Goal: Task Accomplishment & Management: Complete application form

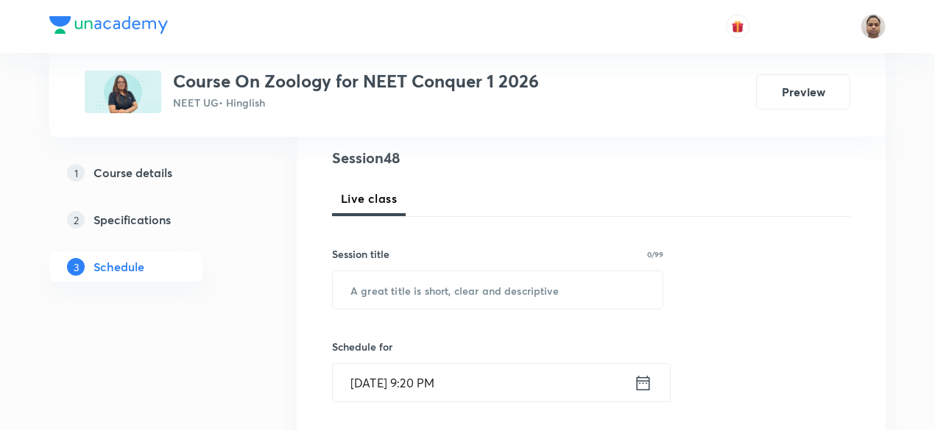
scroll to position [221, 0]
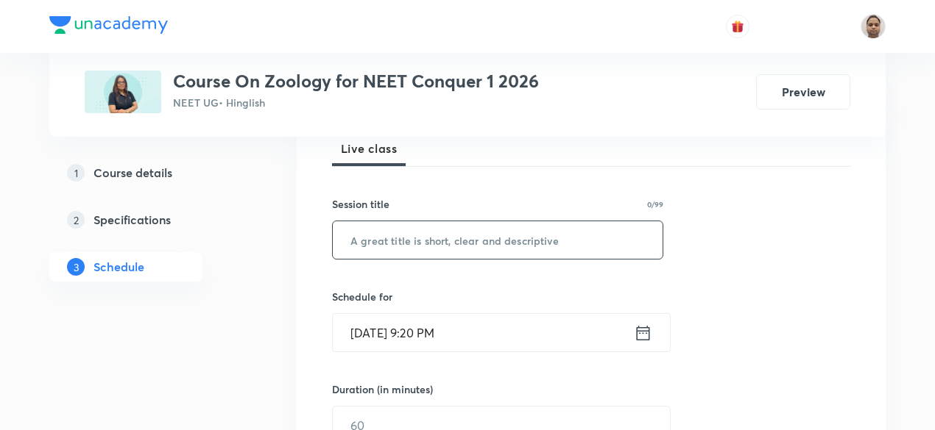
click at [439, 240] on input "text" at bounding box center [498, 240] width 330 height 38
paste input "Body fluids"
type input "Body Fluids - 1"
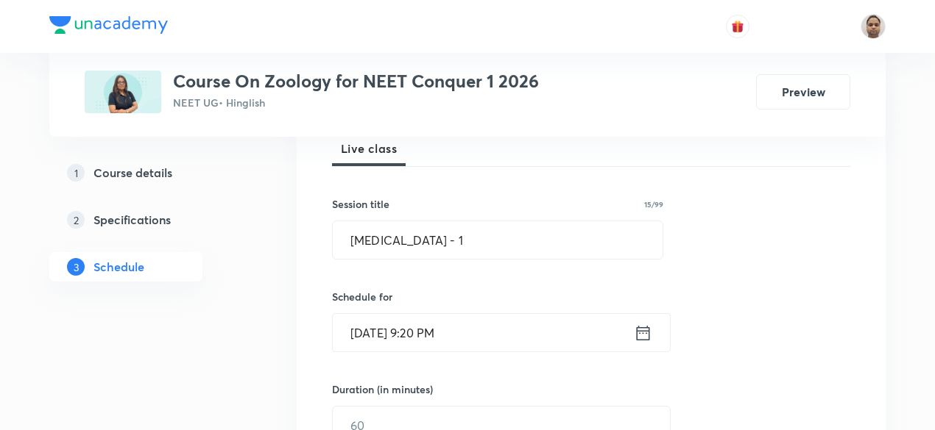
click at [416, 328] on input "[DATE] 9:20 PM" at bounding box center [483, 333] width 301 height 38
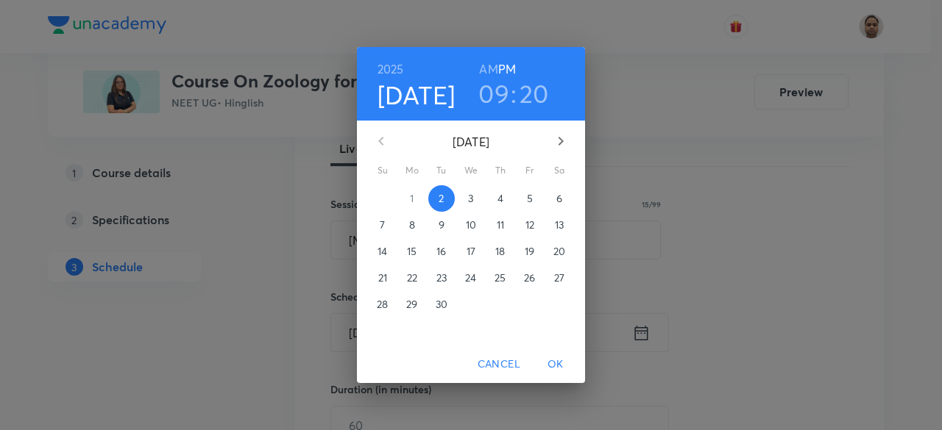
click at [493, 94] on h3 "09" at bounding box center [493, 93] width 31 height 31
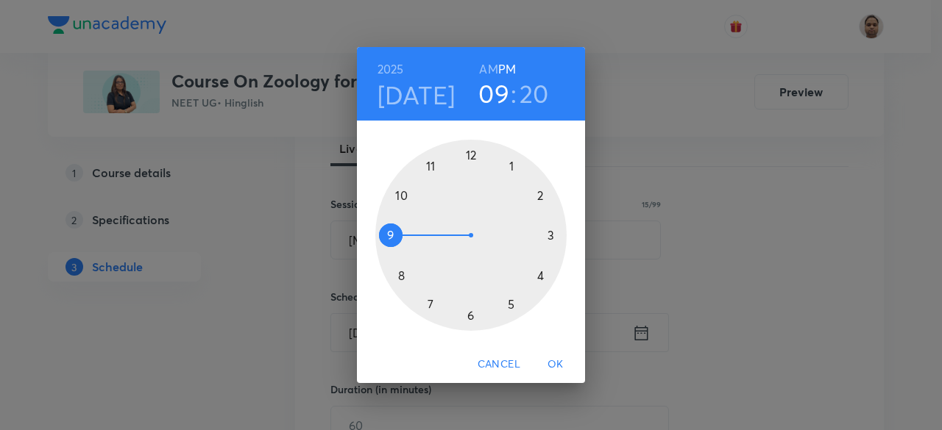
click at [494, 65] on h6 "AM" at bounding box center [488, 69] width 18 height 21
drag, startPoint x: 400, startPoint y: 227, endPoint x: 470, endPoint y: 176, distance: 86.8
click at [470, 176] on div at bounding box center [470, 235] width 191 height 191
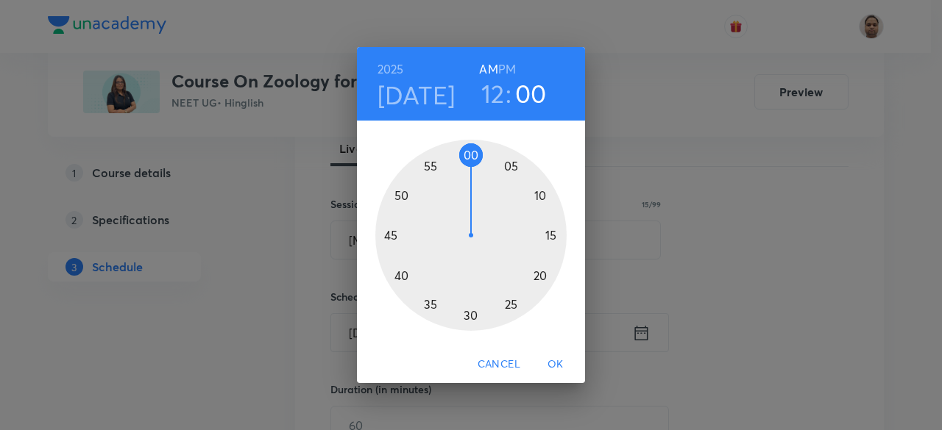
drag, startPoint x: 538, startPoint y: 274, endPoint x: 469, endPoint y: 144, distance: 147.1
click at [469, 144] on div at bounding box center [470, 235] width 191 height 191
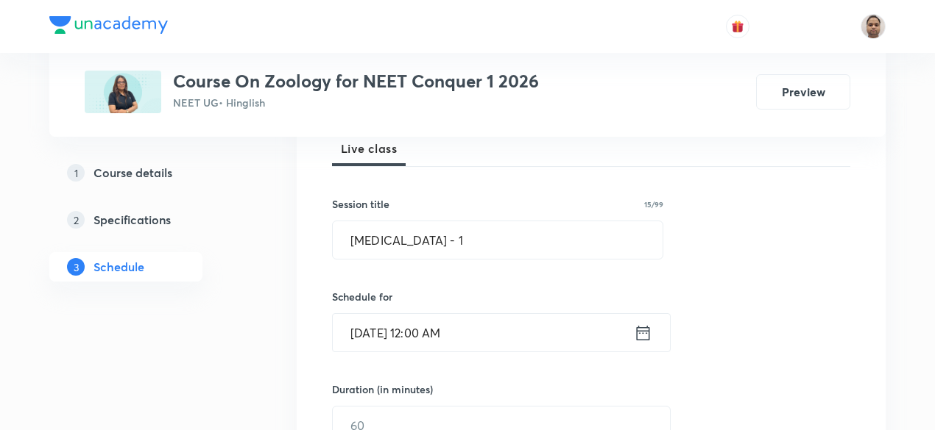
click at [394, 325] on input "Sep 2, 2025, 12:00 AM" at bounding box center [483, 333] width 301 height 38
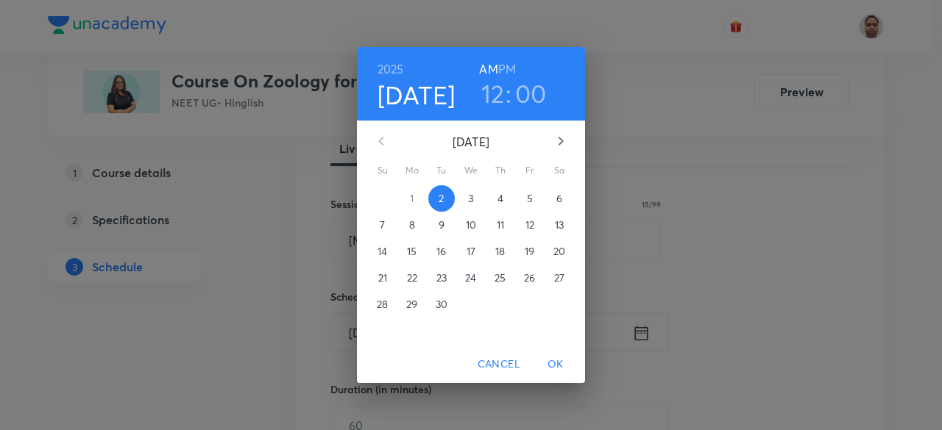
click at [470, 196] on p "3" at bounding box center [470, 198] width 5 height 15
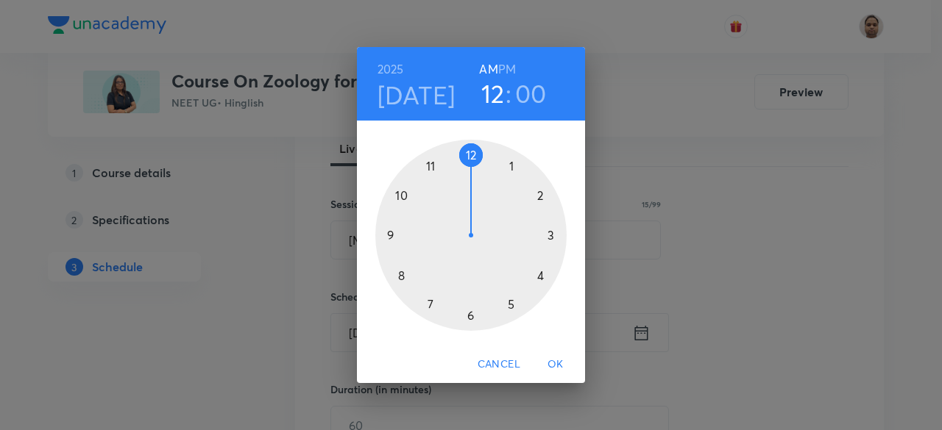
click at [485, 99] on h3 "12" at bounding box center [493, 93] width 24 height 31
drag, startPoint x: 457, startPoint y: 178, endPoint x: 425, endPoint y: 234, distance: 64.3
click at [425, 234] on div at bounding box center [470, 235] width 191 height 191
click at [472, 154] on div at bounding box center [470, 235] width 191 height 191
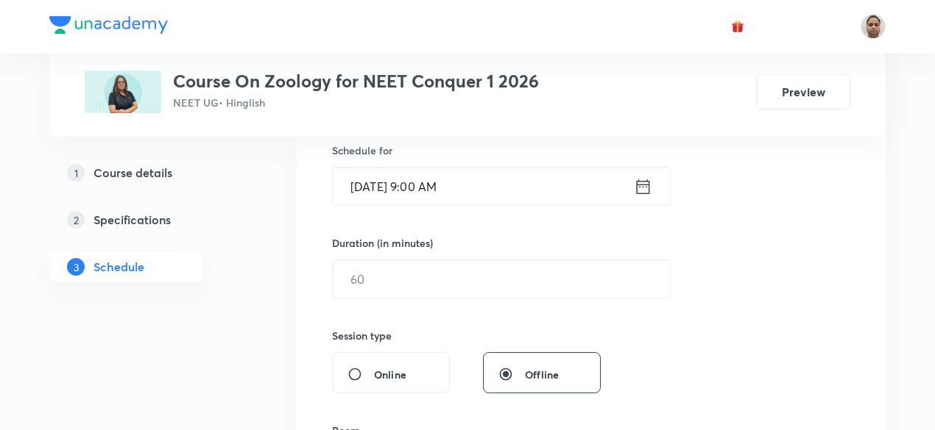
scroll to position [368, 0]
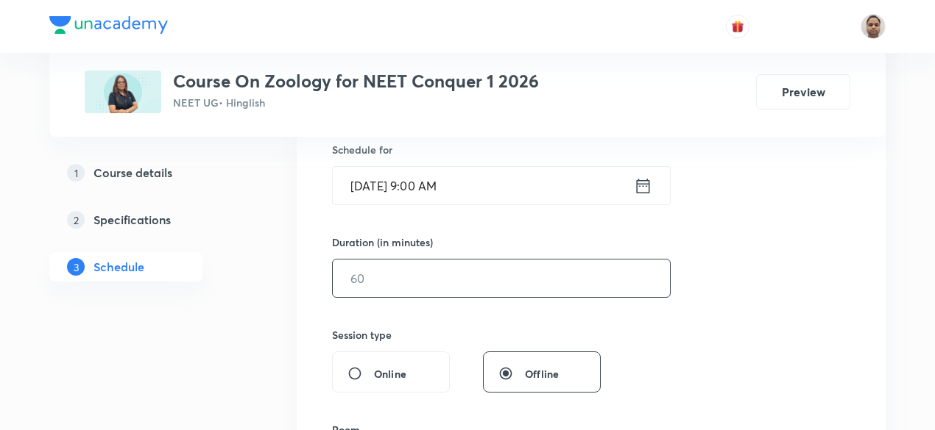
click at [383, 282] on input "text" at bounding box center [501, 279] width 337 height 38
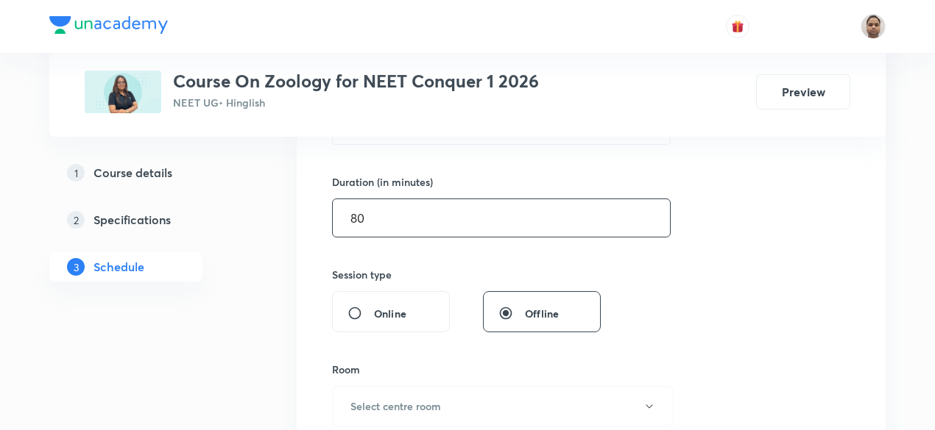
scroll to position [589, 0]
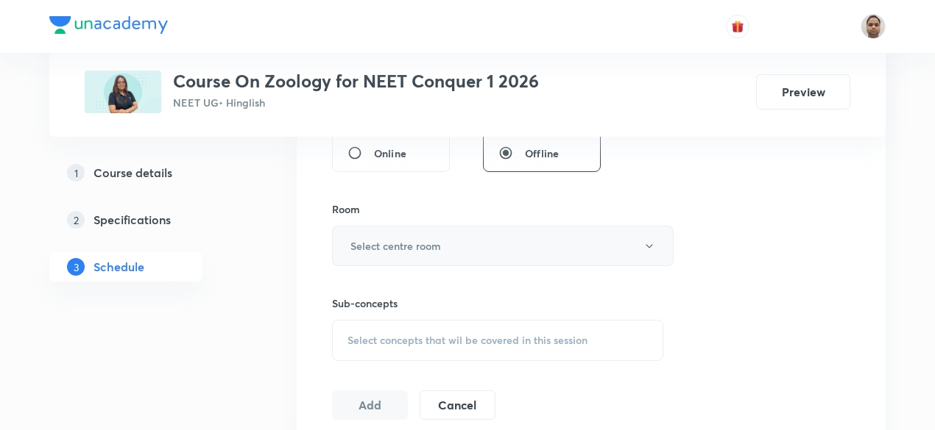
type input "80"
click at [379, 249] on h6 "Select centre room" at bounding box center [395, 245] width 91 height 15
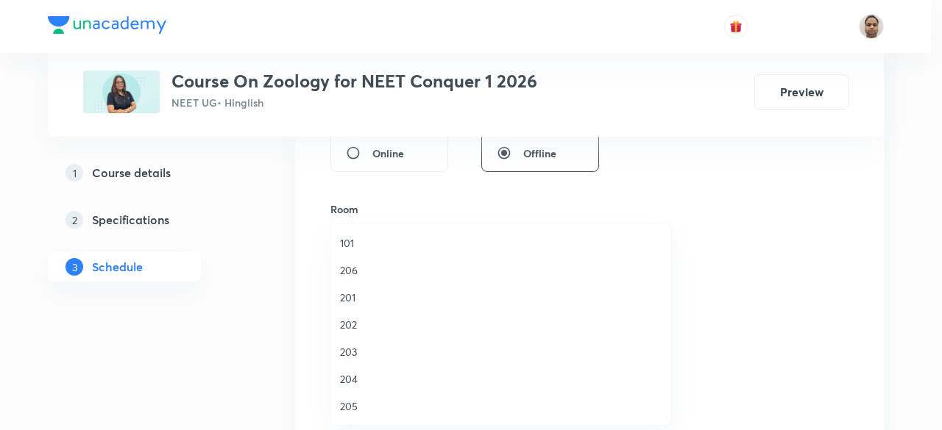
click at [369, 264] on span "206" at bounding box center [501, 270] width 322 height 15
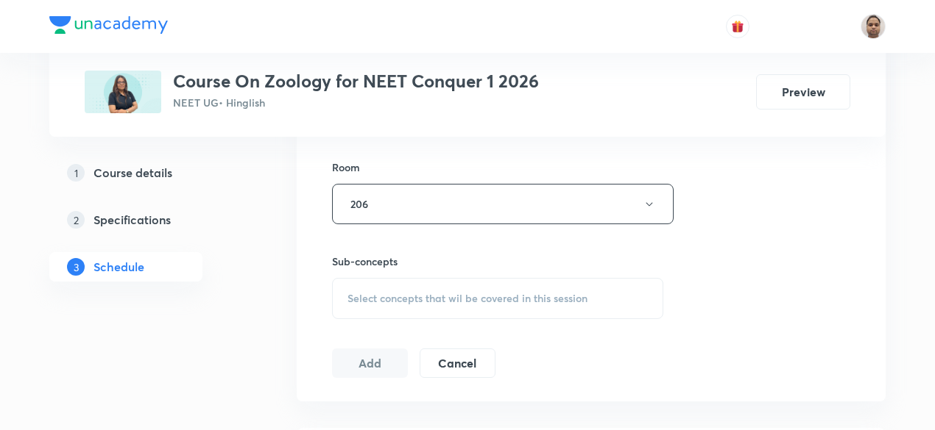
scroll to position [662, 0]
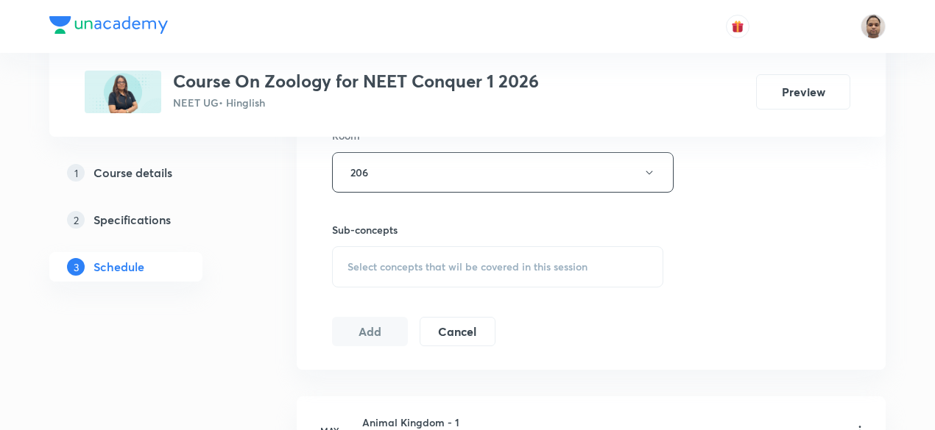
click at [387, 261] on span "Select concepts that wil be covered in this session" at bounding box center [467, 267] width 240 height 12
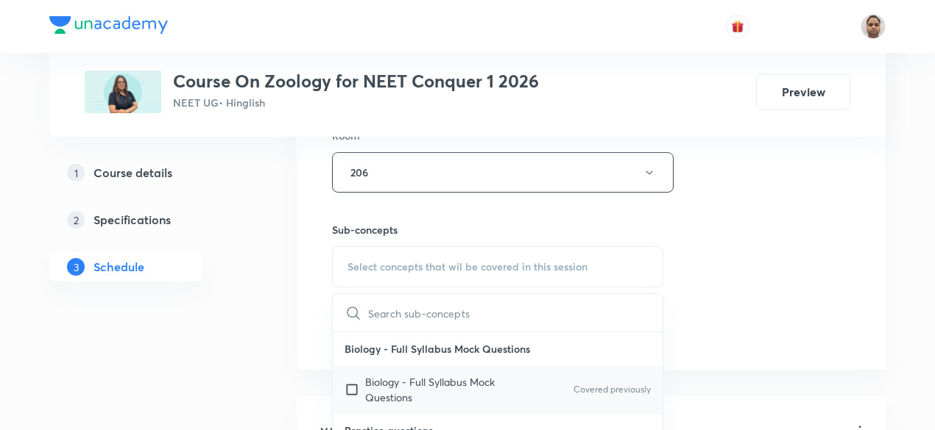
click at [366, 386] on p "Biology - Full Syllabus Mock Questions" at bounding box center [439, 390] width 149 height 31
checkbox input "true"
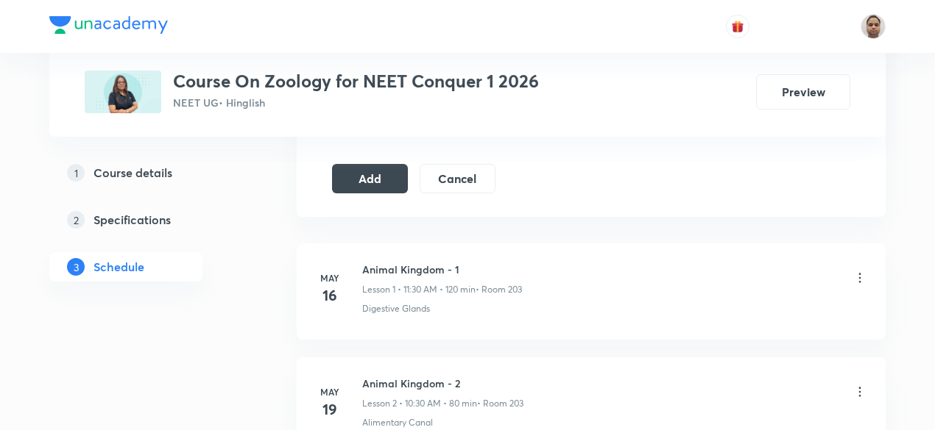
scroll to position [809, 0]
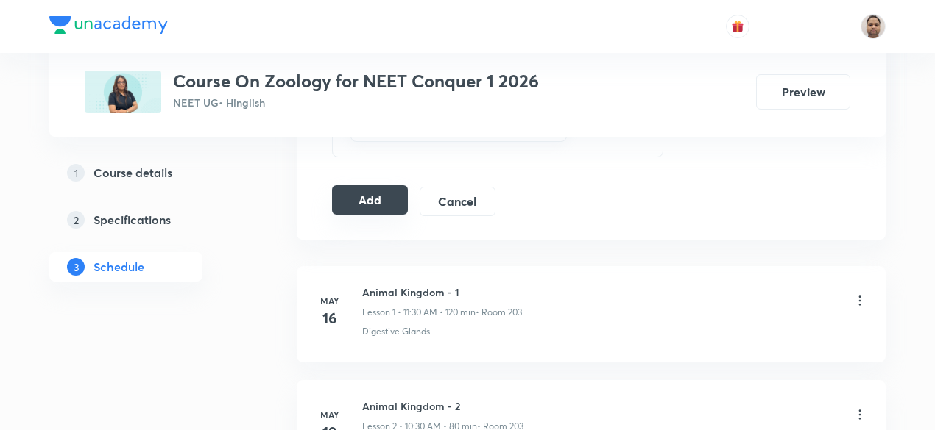
click at [364, 202] on button "Add" at bounding box center [370, 199] width 76 height 29
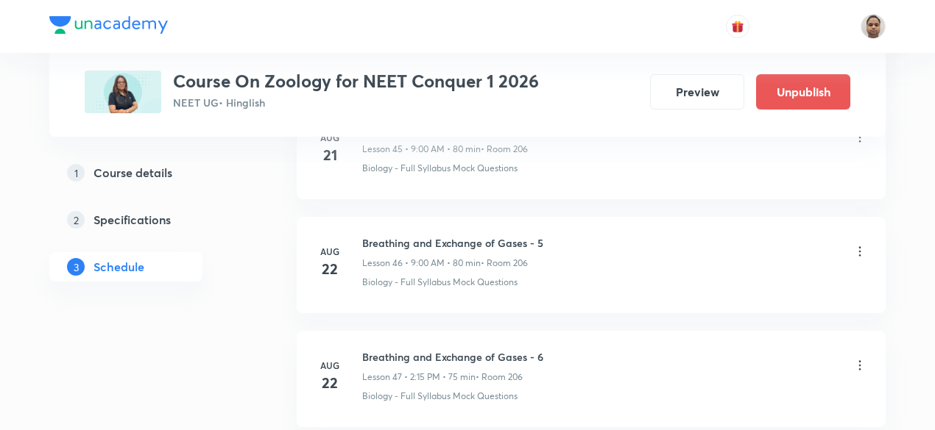
scroll to position [5523, 0]
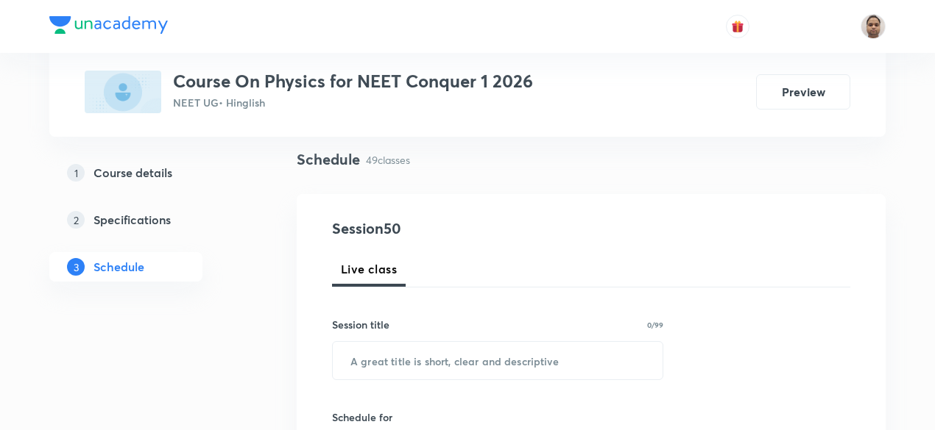
scroll to position [147, 0]
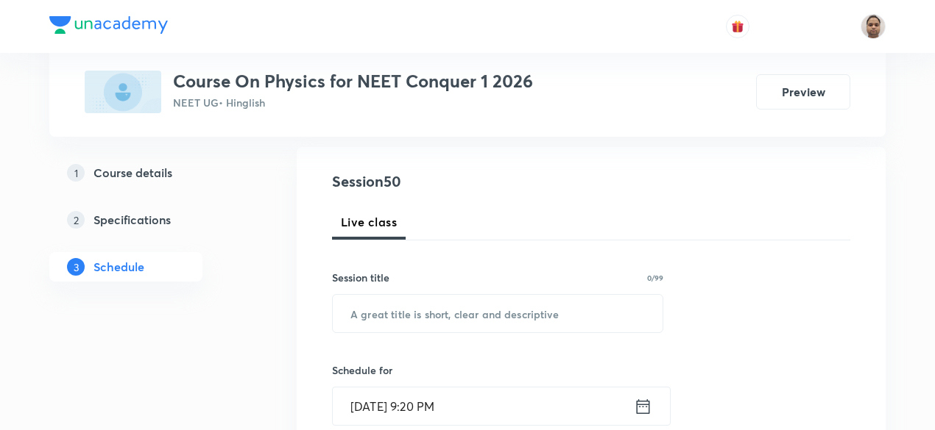
click at [378, 408] on input "[DATE] 9:20 PM" at bounding box center [483, 407] width 301 height 38
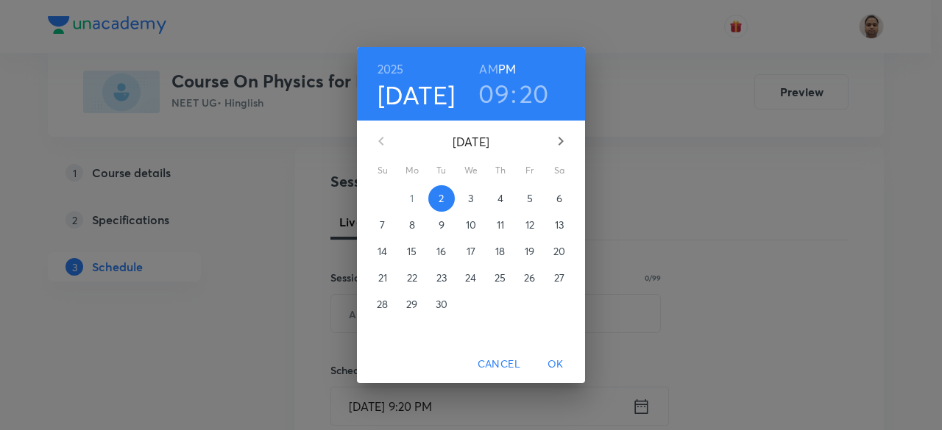
click at [467, 196] on span "3" at bounding box center [471, 198] width 26 height 15
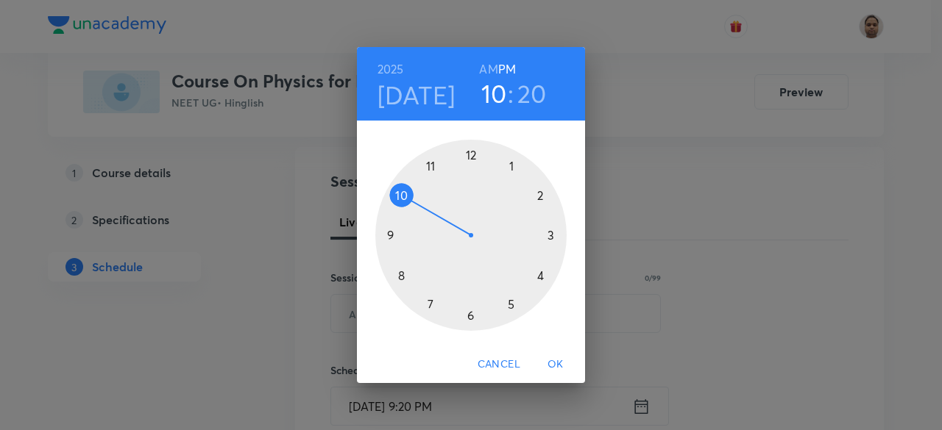
drag, startPoint x: 394, startPoint y: 224, endPoint x: 408, endPoint y: 191, distance: 35.7
click at [408, 191] on div at bounding box center [470, 235] width 191 height 191
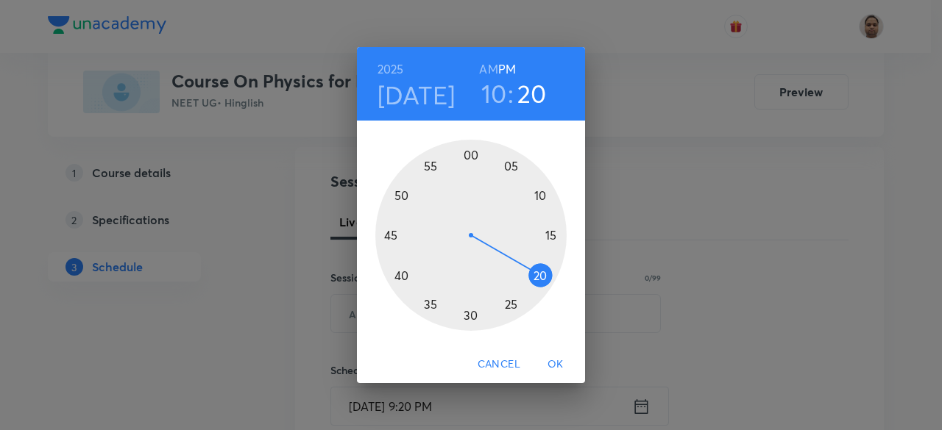
click at [484, 60] on h6 "AM" at bounding box center [488, 69] width 18 height 21
drag, startPoint x: 531, startPoint y: 280, endPoint x: 472, endPoint y: 313, distance: 68.2
click at [472, 313] on div at bounding box center [470, 235] width 191 height 191
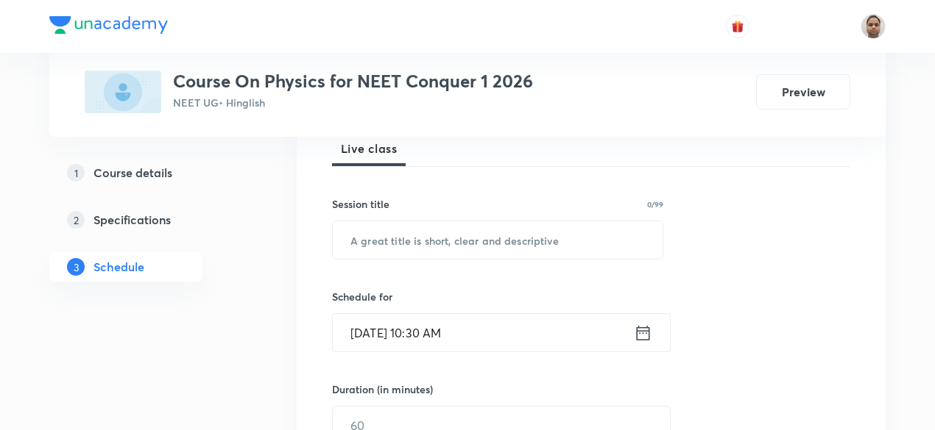
scroll to position [368, 0]
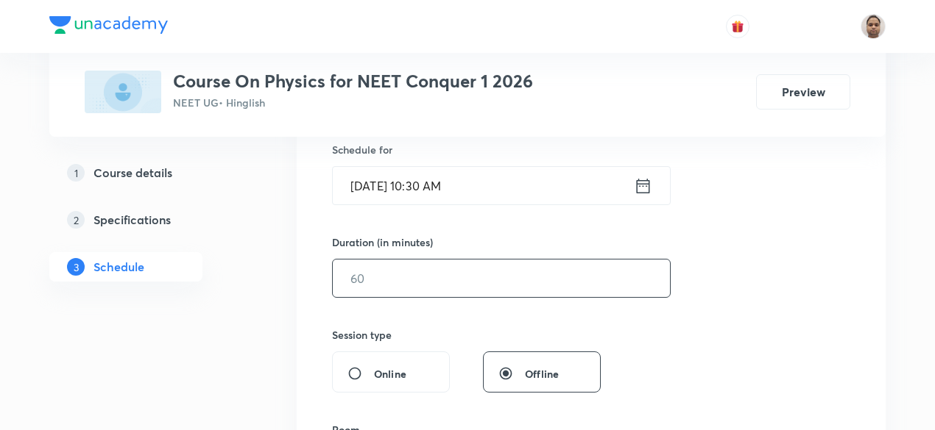
click at [402, 283] on input "text" at bounding box center [501, 279] width 337 height 38
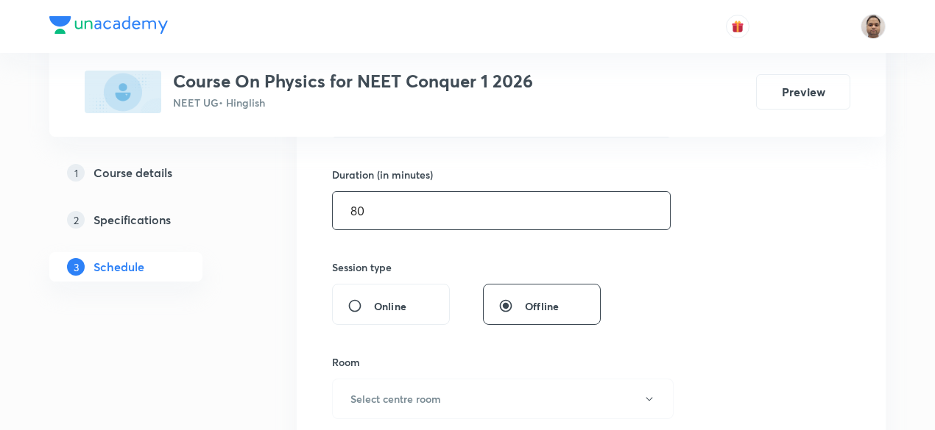
scroll to position [515, 0]
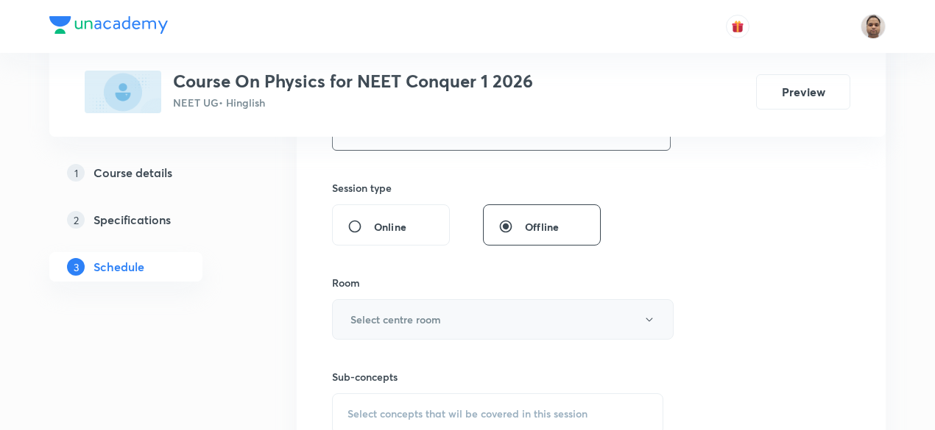
type input "80"
click at [384, 309] on button "Select centre room" at bounding box center [502, 319] width 341 height 40
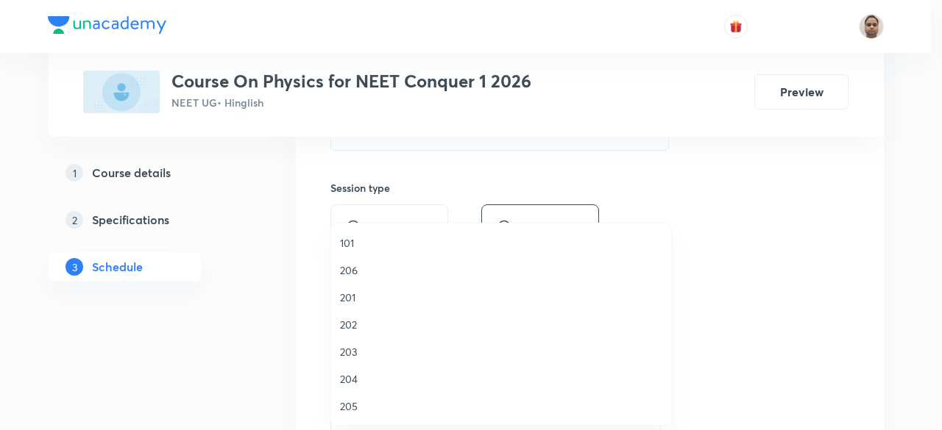
click at [369, 264] on span "206" at bounding box center [501, 270] width 322 height 15
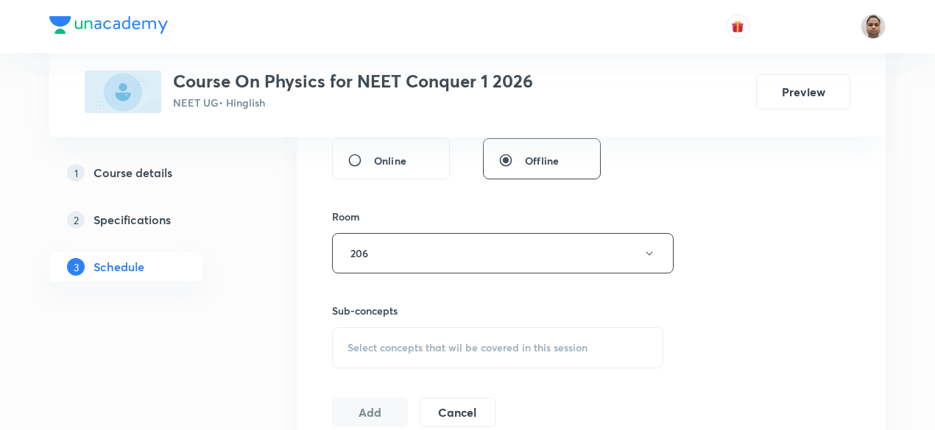
scroll to position [662, 0]
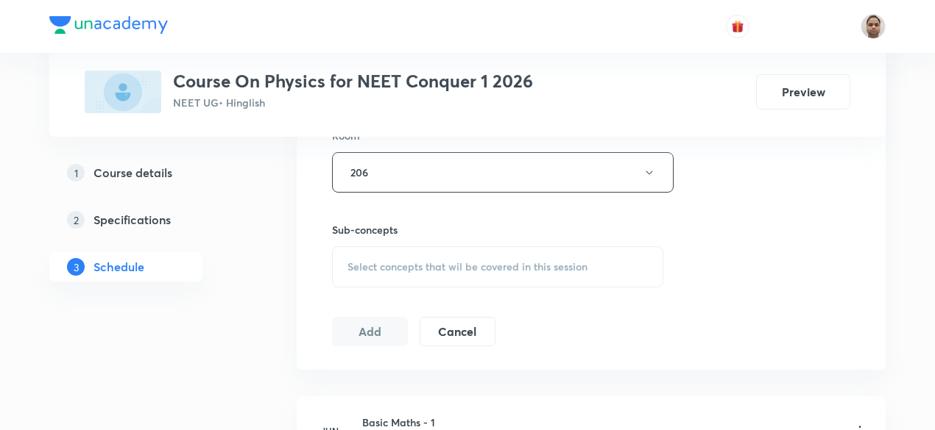
click at [384, 263] on span "Select concepts that wil be covered in this session" at bounding box center [467, 267] width 240 height 12
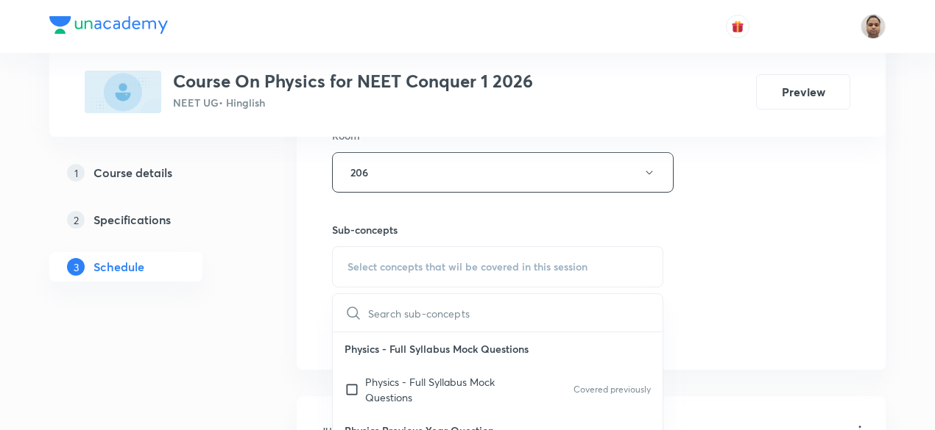
click at [351, 385] on input "checkbox" at bounding box center [354, 390] width 21 height 31
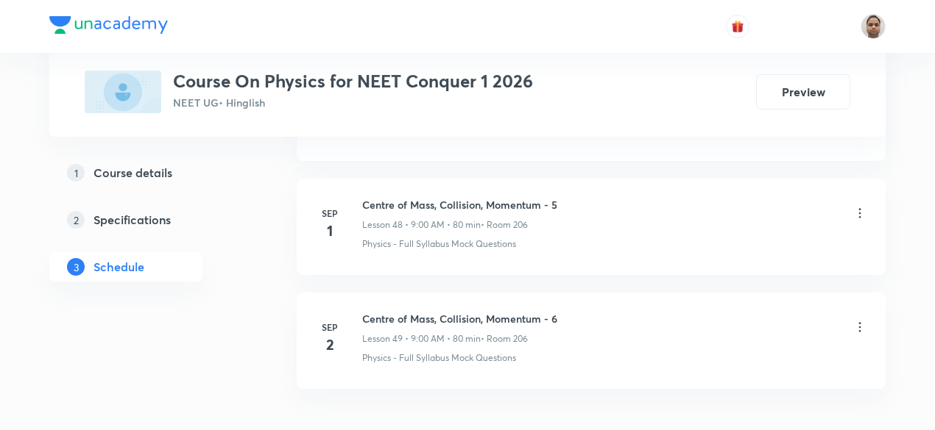
scroll to position [6327, 0]
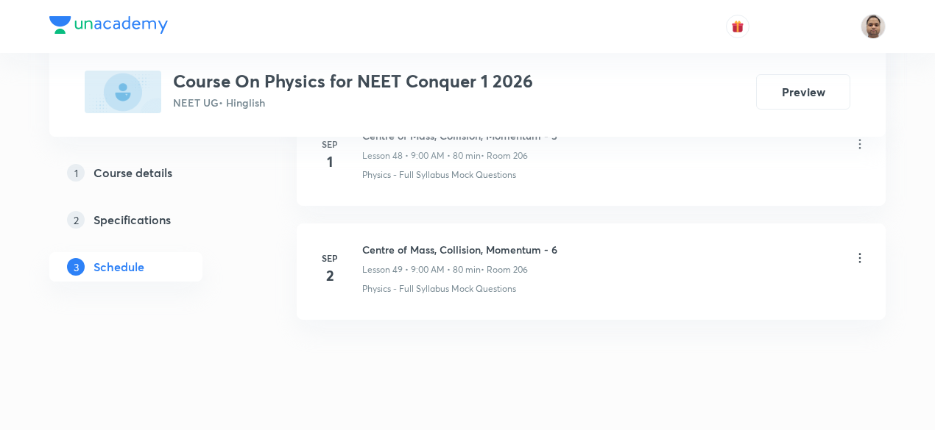
click at [449, 242] on h6 "Centre of Mass, Collision, Momentum - 6" at bounding box center [459, 249] width 195 height 15
copy h6 "Centre of Mass, Collision, Momentum - 6"
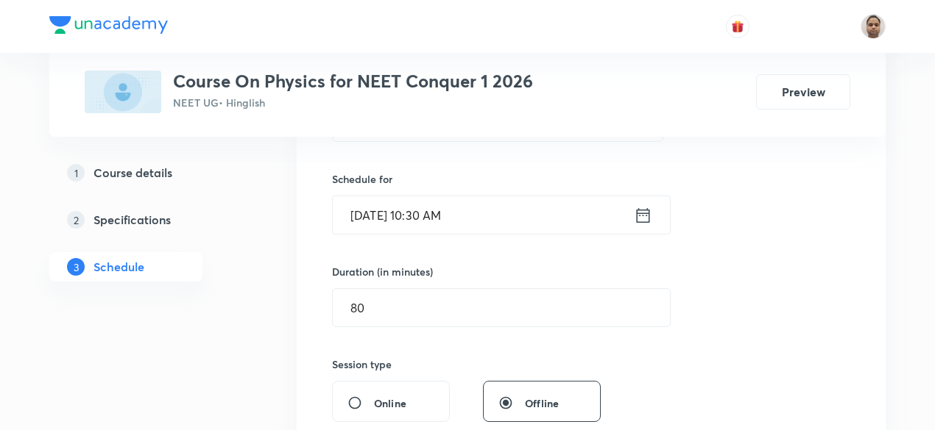
scroll to position [246, 0]
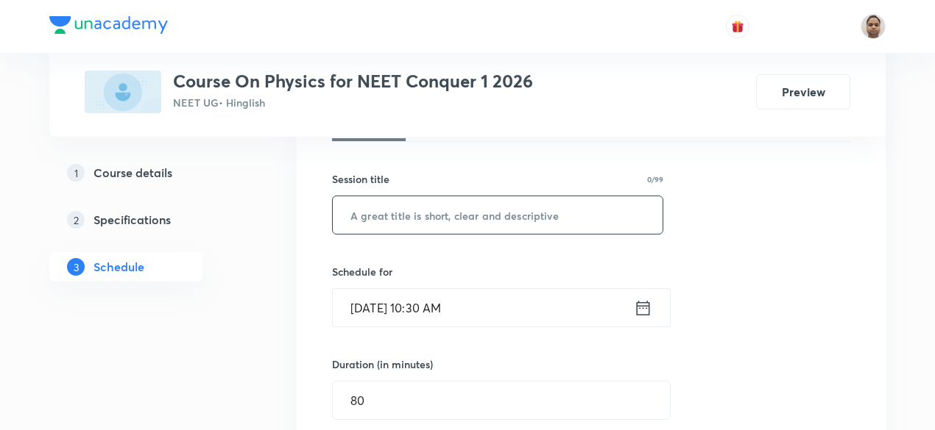
click at [489, 217] on input "text" at bounding box center [498, 215] width 330 height 38
paste input "Centre of Mass, Collision, Momentum - 6"
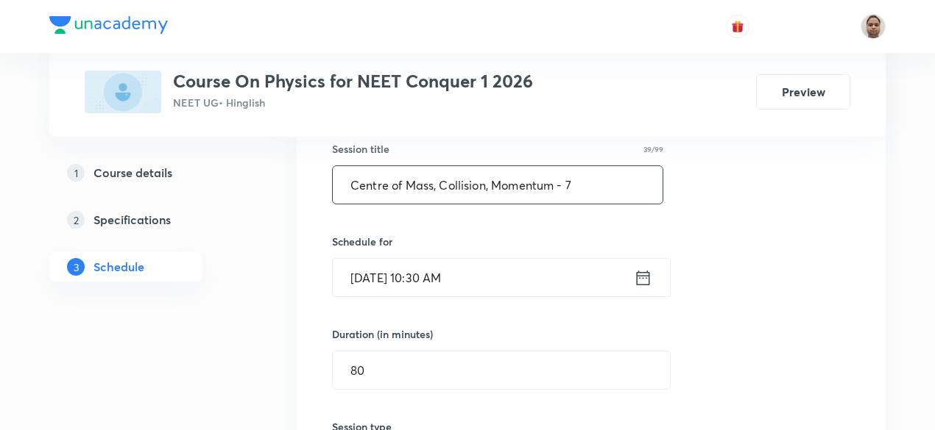
scroll to position [319, 0]
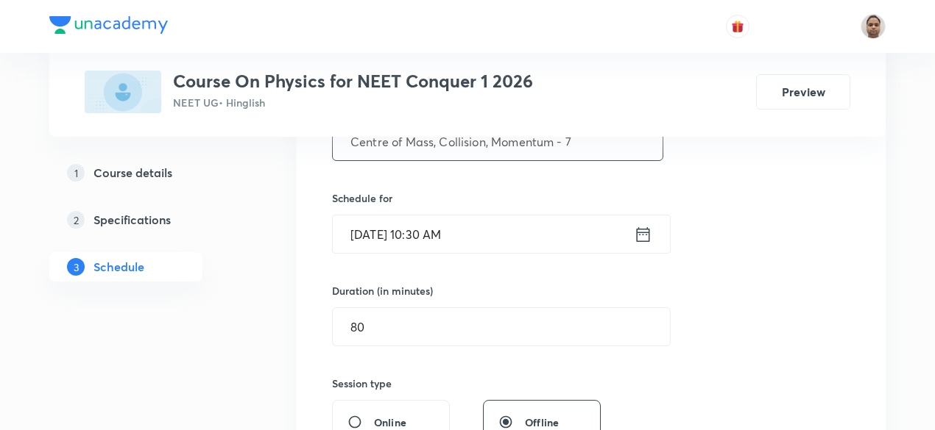
type input "Centre of Mass, Collision, Momentum - 7"
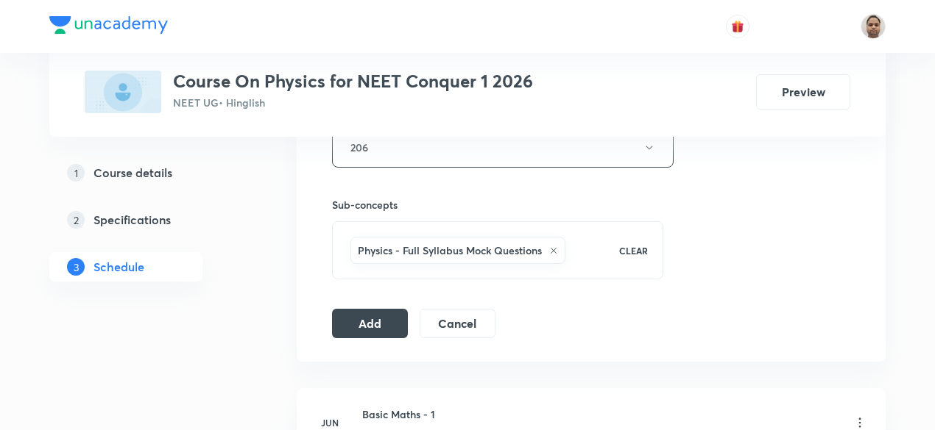
scroll to position [761, 0]
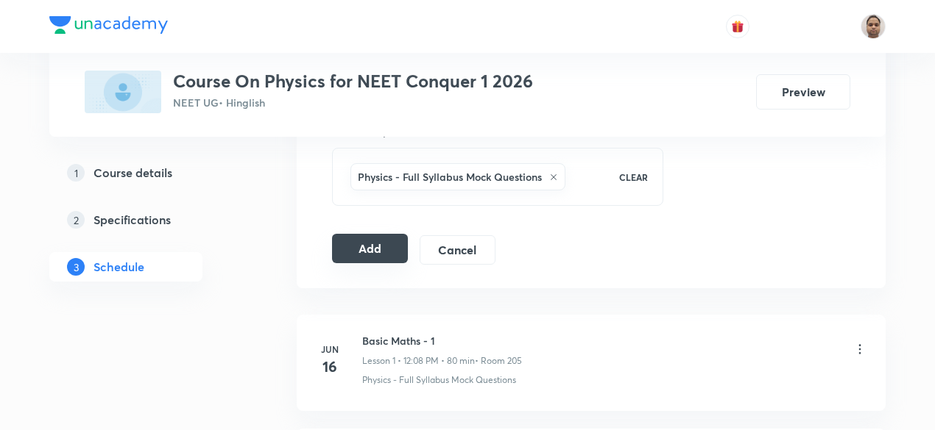
click at [372, 247] on button "Add" at bounding box center [370, 248] width 76 height 29
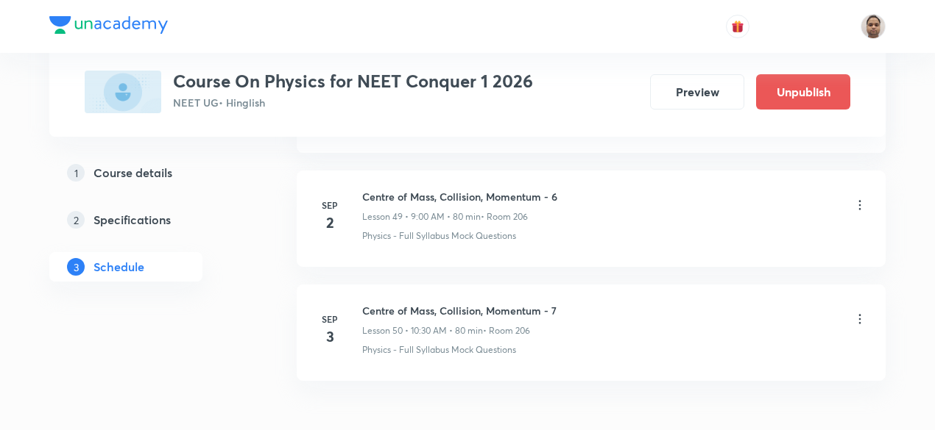
scroll to position [5751, 0]
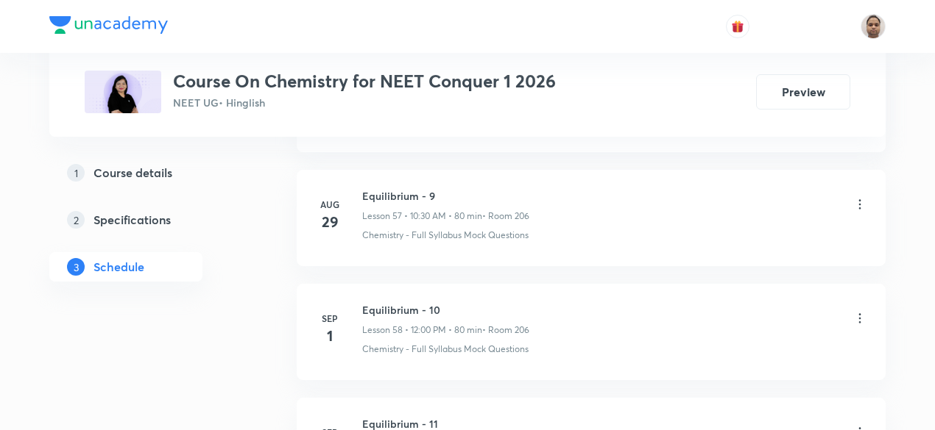
scroll to position [7447, 0]
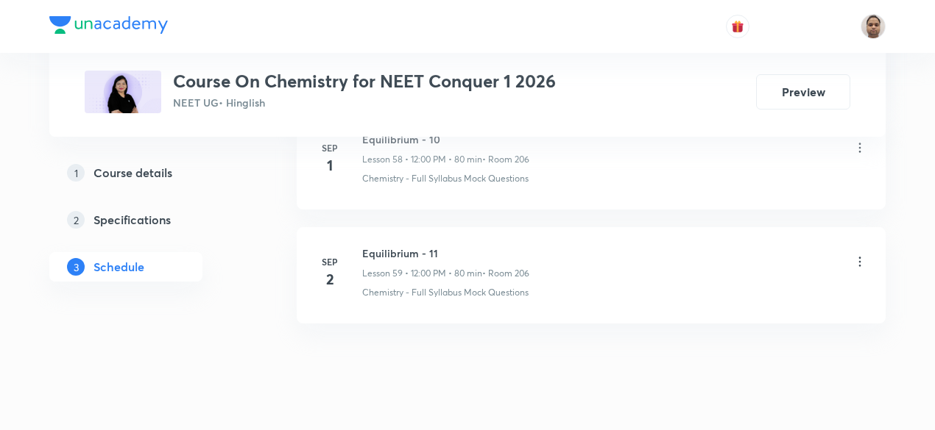
click at [405, 246] on h6 "Equilibrium - 11" at bounding box center [445, 253] width 167 height 15
copy h6 "Equilibrium - 11"
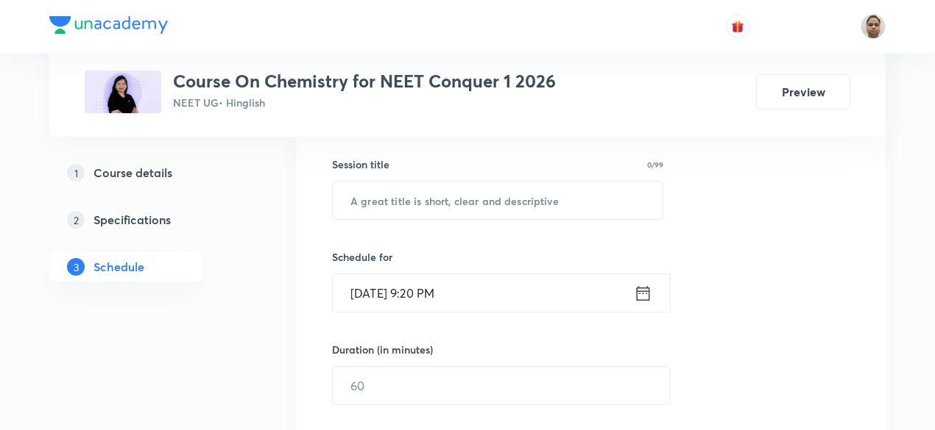
scroll to position [224, 0]
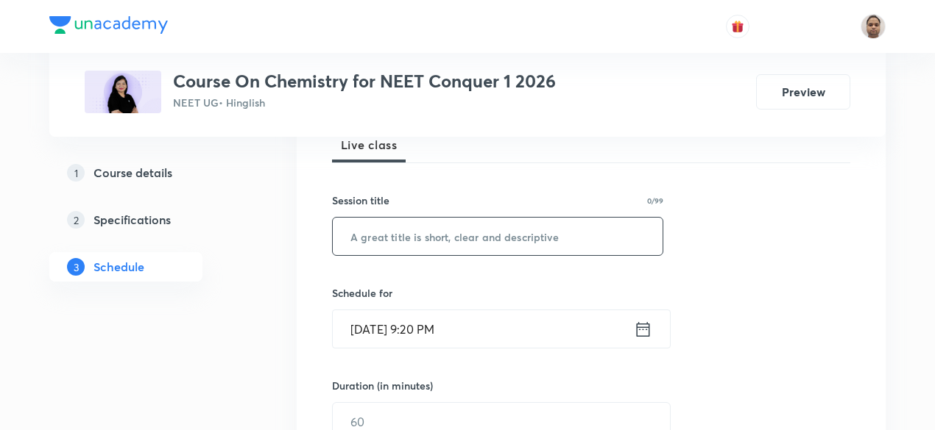
click at [435, 230] on input "text" at bounding box center [498, 237] width 330 height 38
paste input "Equilibrium - 11"
type input "Equilibrium - 12"
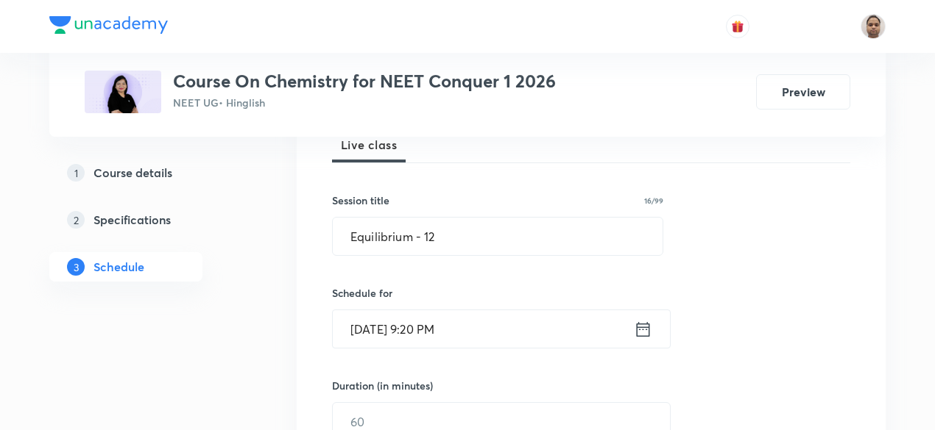
click at [401, 337] on input "[DATE] 9:20 PM" at bounding box center [483, 330] width 301 height 38
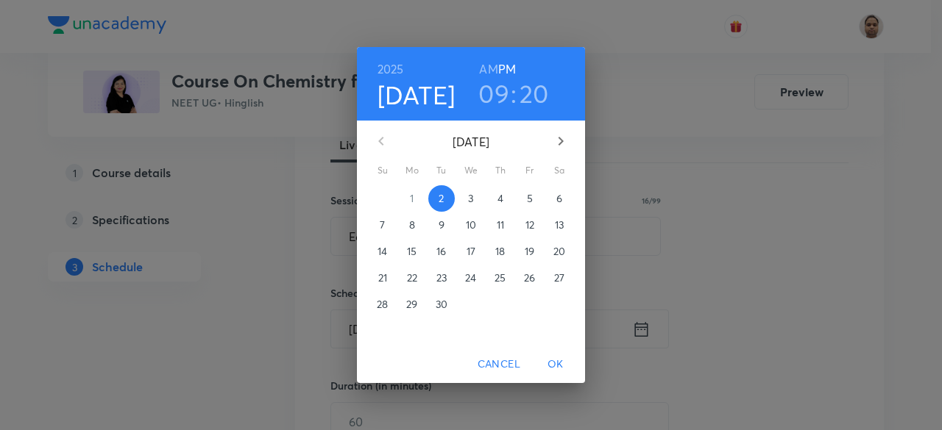
click at [470, 197] on p "3" at bounding box center [470, 198] width 5 height 15
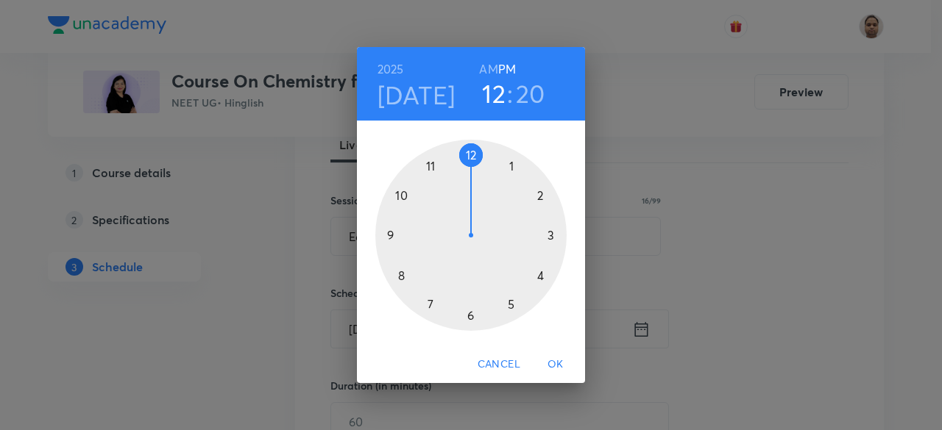
drag, startPoint x: 390, startPoint y: 230, endPoint x: 468, endPoint y: 157, distance: 107.2
click at [468, 157] on div at bounding box center [470, 235] width 191 height 191
drag, startPoint x: 533, startPoint y: 254, endPoint x: 471, endPoint y: 180, distance: 96.1
click at [471, 180] on div at bounding box center [470, 235] width 191 height 191
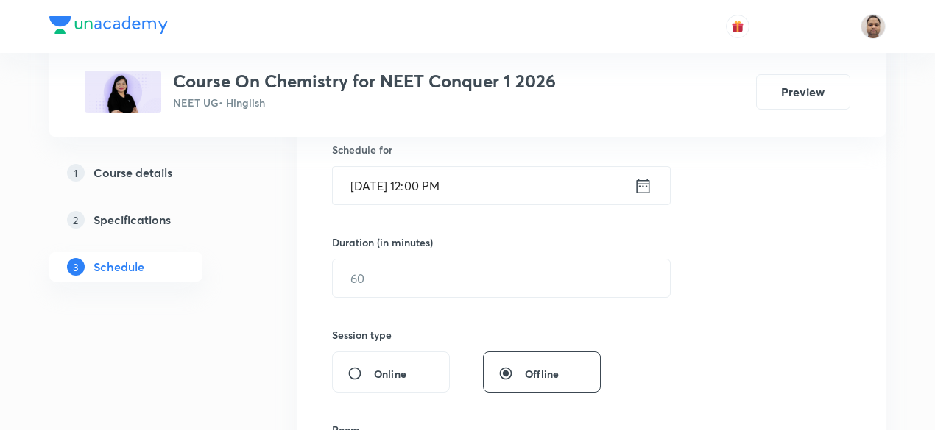
scroll to position [372, 0]
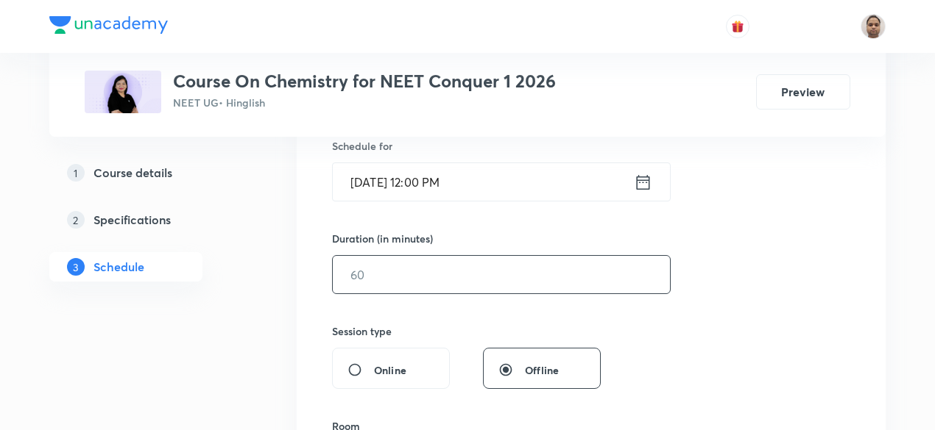
click at [389, 277] on input "text" at bounding box center [501, 275] width 337 height 38
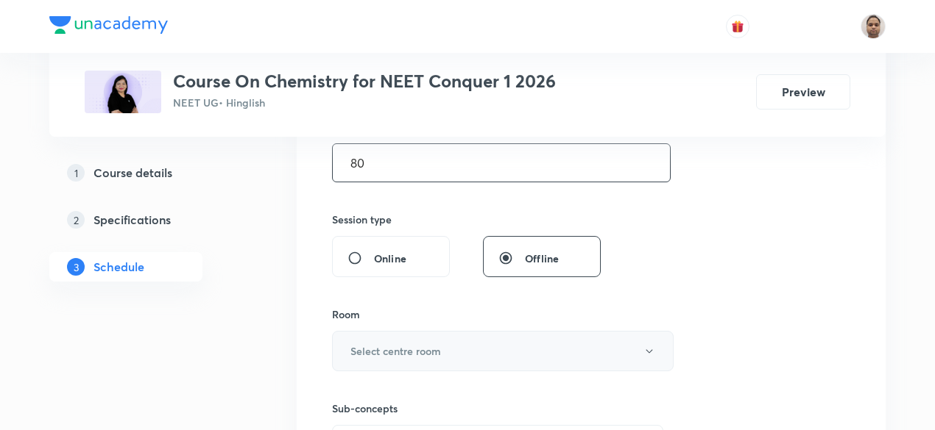
scroll to position [592, 0]
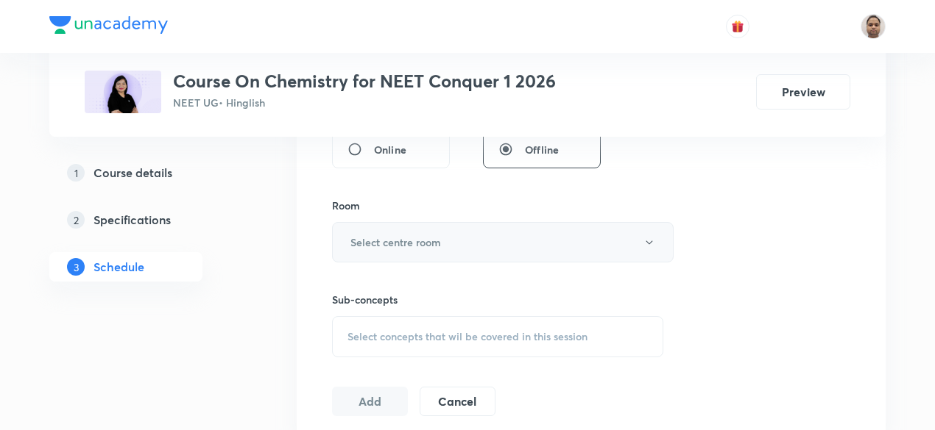
type input "80"
click at [390, 235] on h6 "Select centre room" at bounding box center [395, 242] width 91 height 15
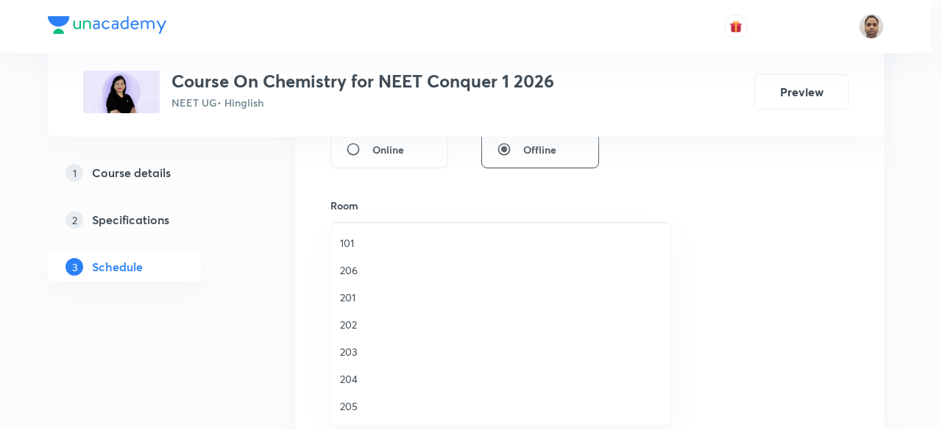
click at [369, 280] on li "206" at bounding box center [501, 270] width 340 height 27
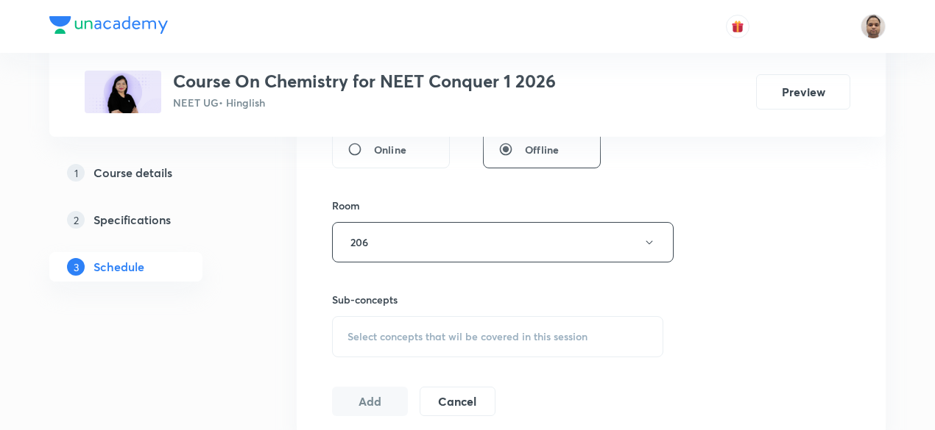
scroll to position [740, 0]
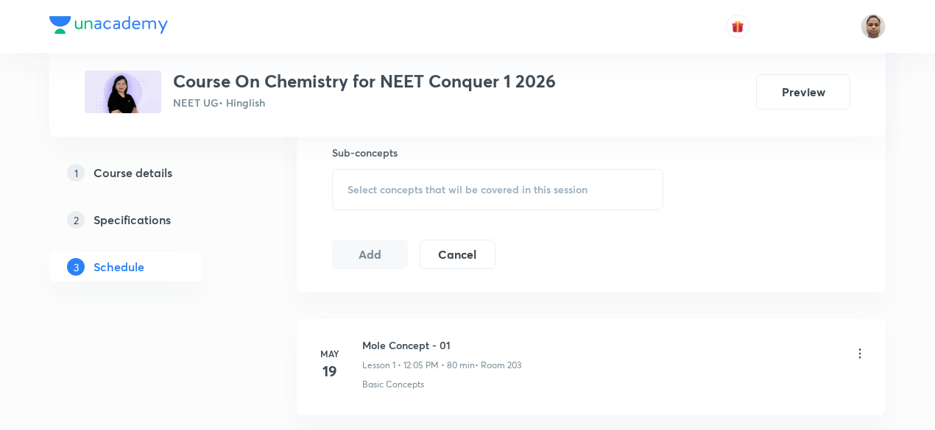
click at [389, 202] on div "Select concepts that wil be covered in this session" at bounding box center [497, 189] width 331 height 41
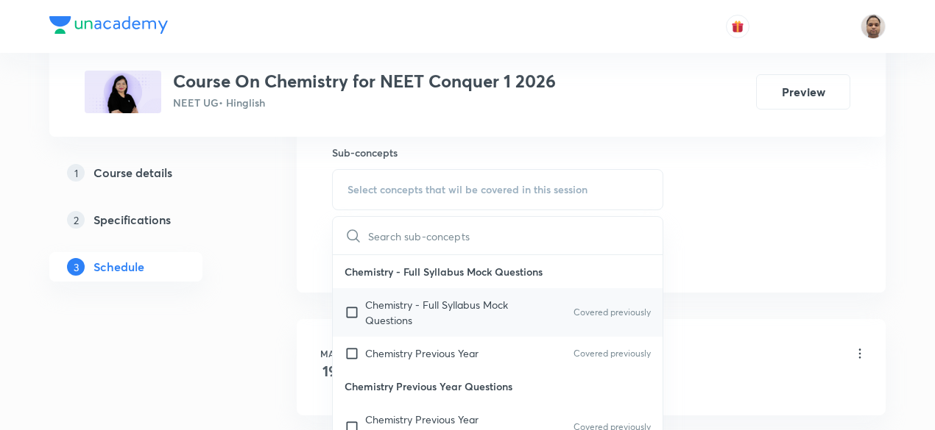
click at [352, 310] on input "checkbox" at bounding box center [354, 312] width 21 height 31
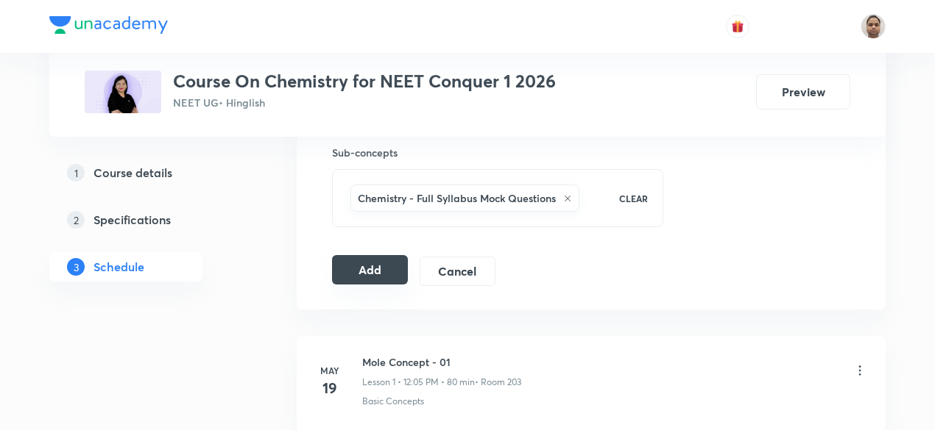
click at [355, 264] on button "Add" at bounding box center [370, 269] width 76 height 29
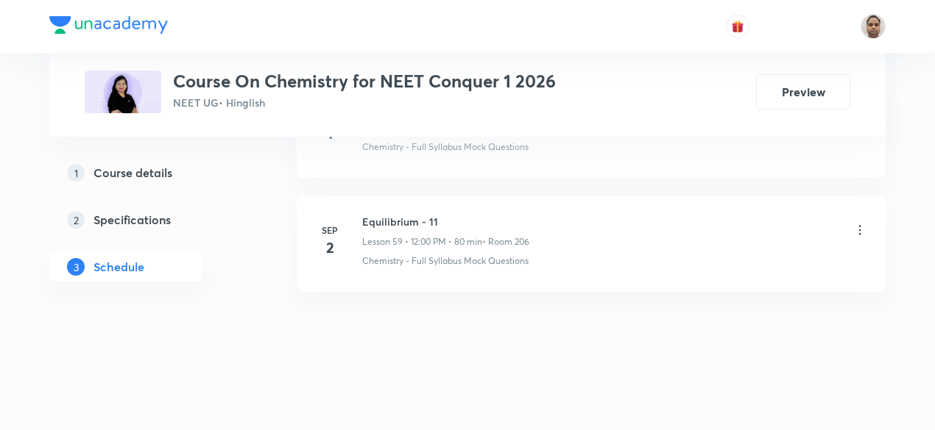
scroll to position [6773, 0]
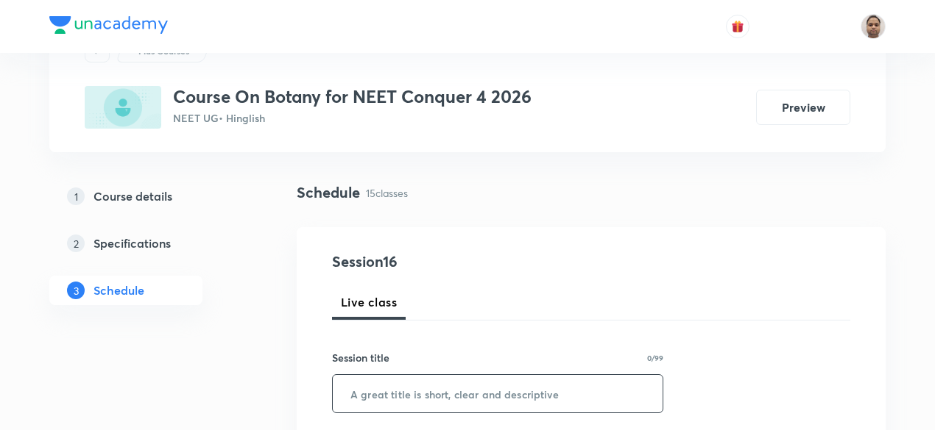
scroll to position [147, 0]
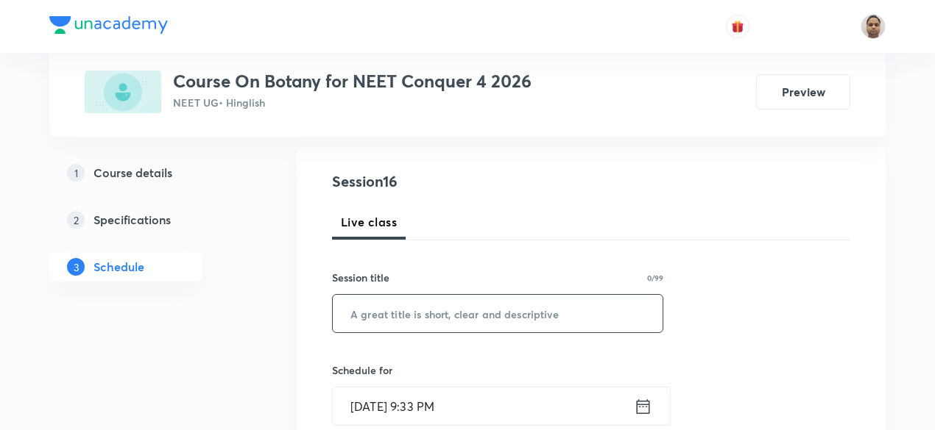
click at [422, 319] on input "text" at bounding box center [498, 314] width 330 height 38
paste input "living world"
type input "Living World - 1"
click at [413, 395] on input "Sep 2, 2025, 9:33 PM" at bounding box center [483, 407] width 301 height 38
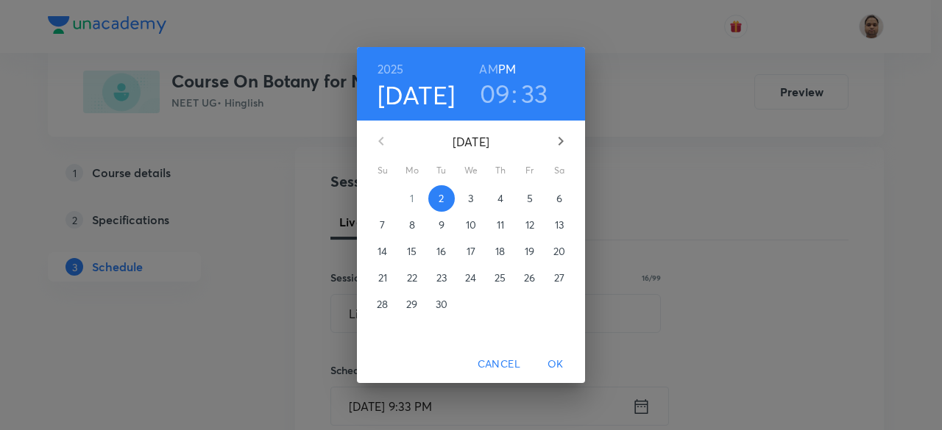
click at [467, 203] on span "3" at bounding box center [471, 198] width 26 height 15
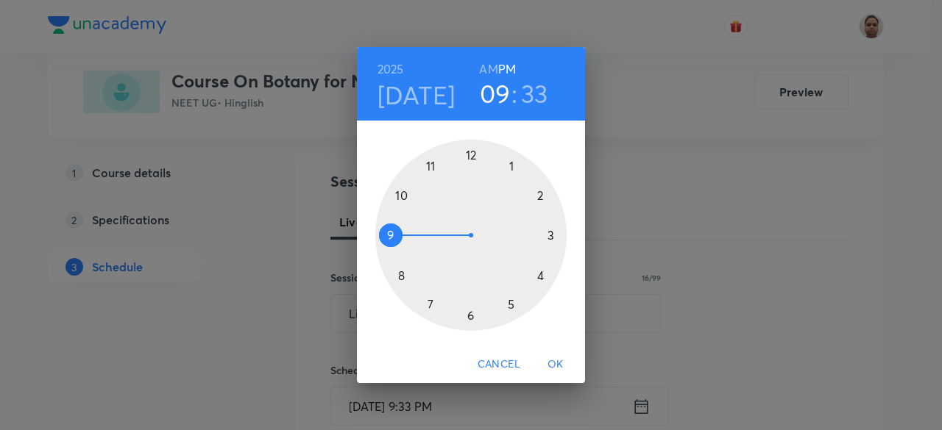
click at [485, 67] on h6 "AM" at bounding box center [488, 69] width 18 height 21
click at [391, 233] on div at bounding box center [470, 235] width 191 height 191
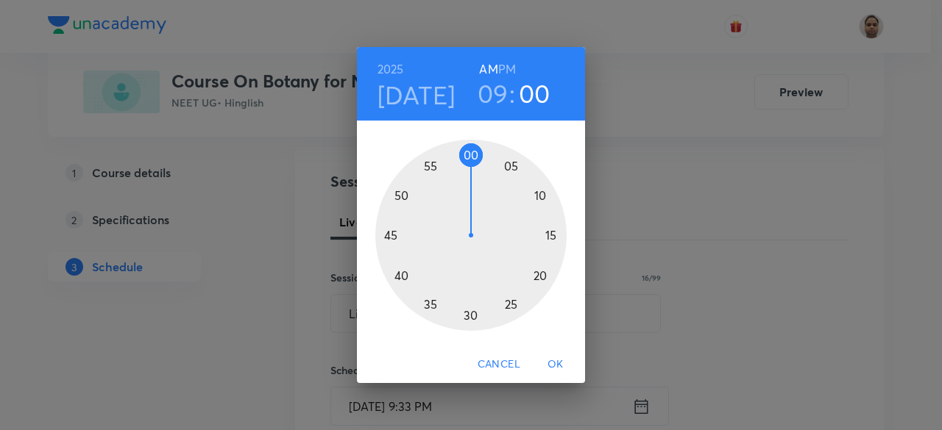
drag, startPoint x: 447, startPoint y: 311, endPoint x: 471, endPoint y: 166, distance: 147.0
click at [471, 166] on div at bounding box center [470, 235] width 191 height 191
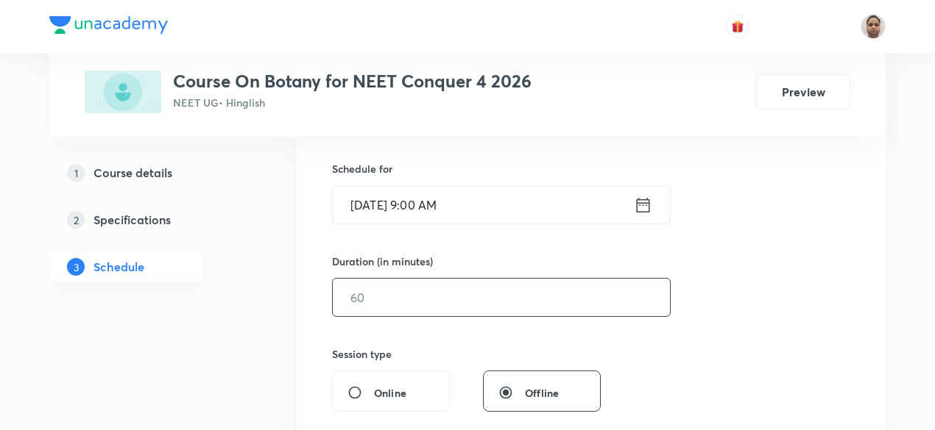
scroll to position [368, 0]
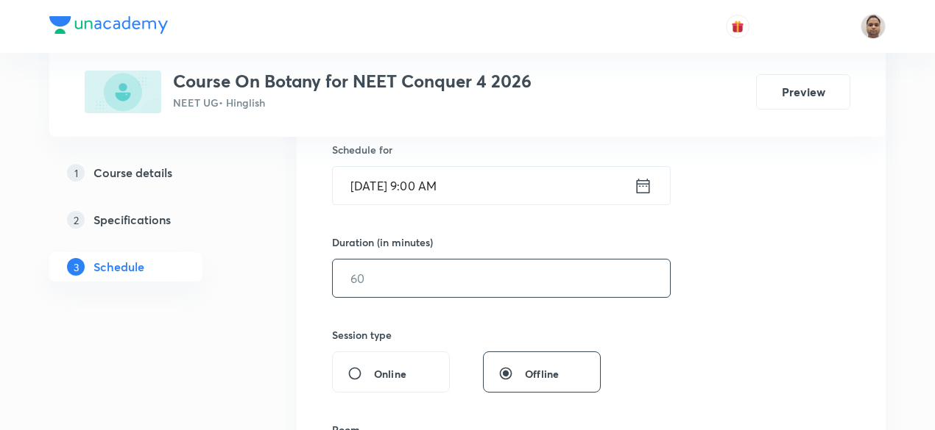
click at [381, 267] on input "text" at bounding box center [501, 279] width 337 height 38
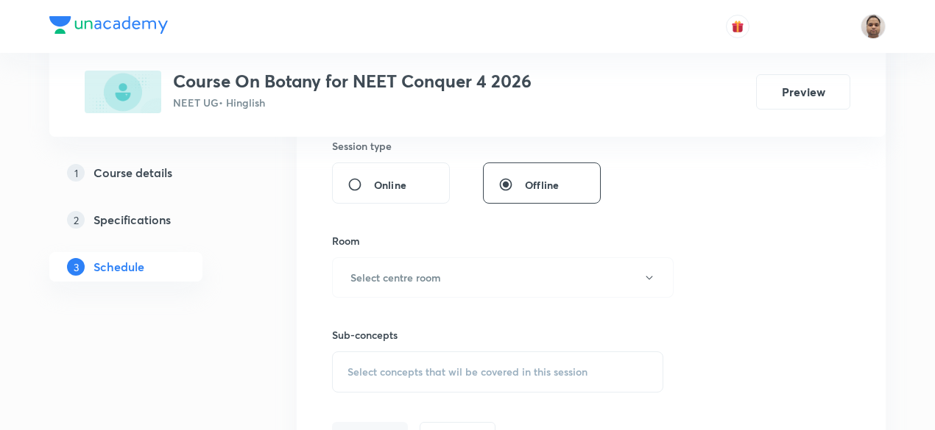
scroll to position [589, 0]
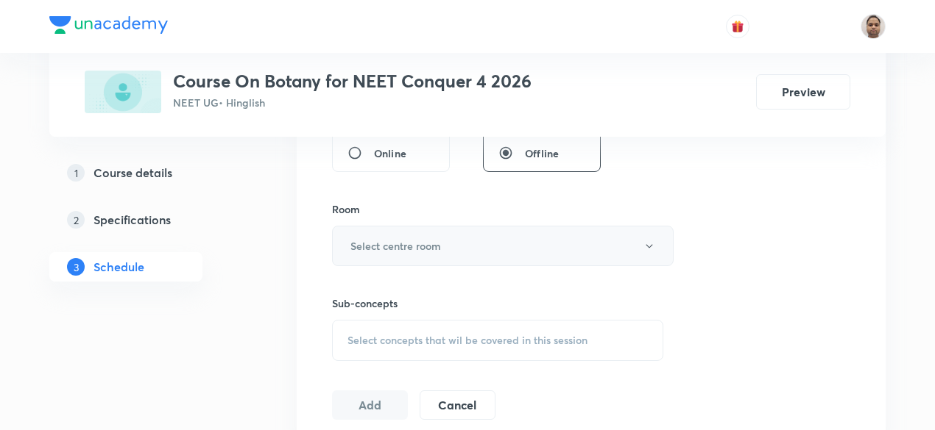
type input "80"
click at [377, 239] on h6 "Select centre room" at bounding box center [395, 245] width 91 height 15
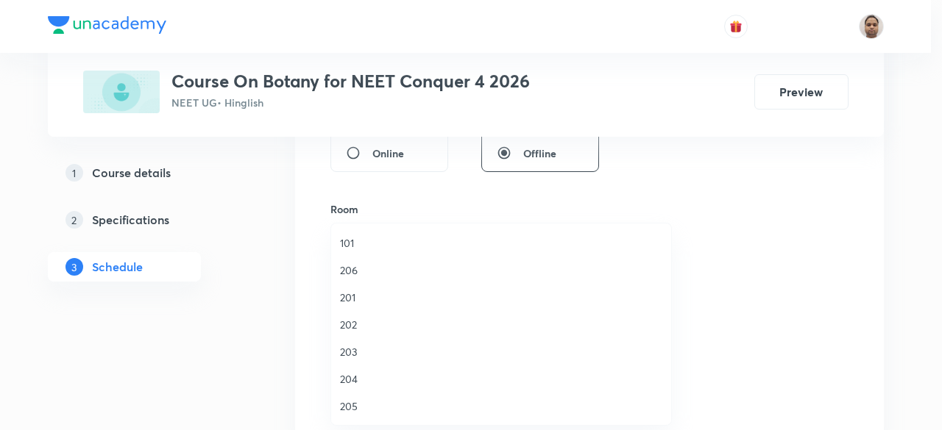
click at [357, 380] on span "204" at bounding box center [501, 379] width 322 height 15
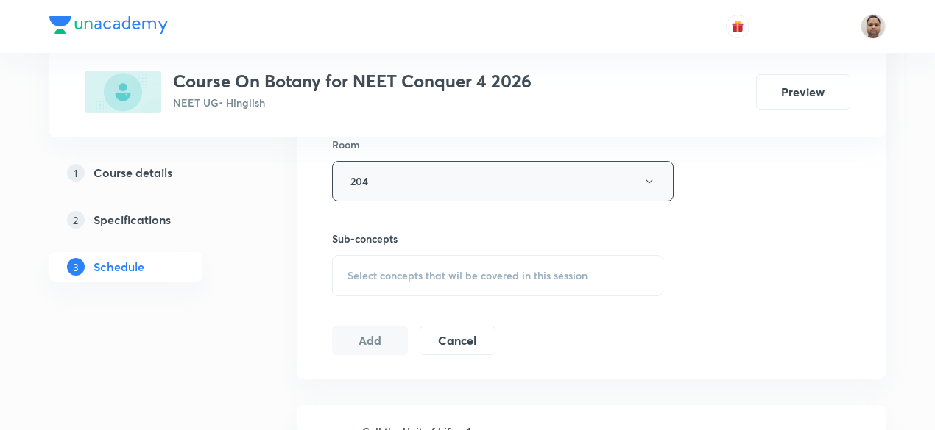
scroll to position [736, 0]
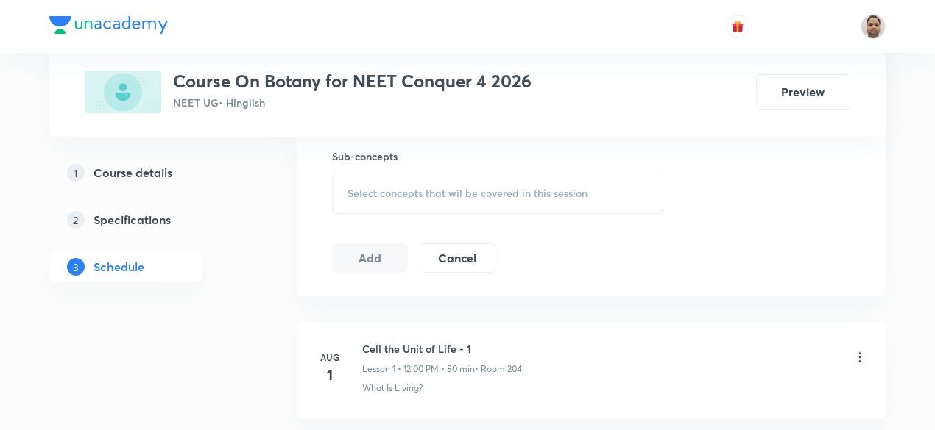
click at [377, 201] on div "Select concepts that wil be covered in this session" at bounding box center [497, 193] width 331 height 41
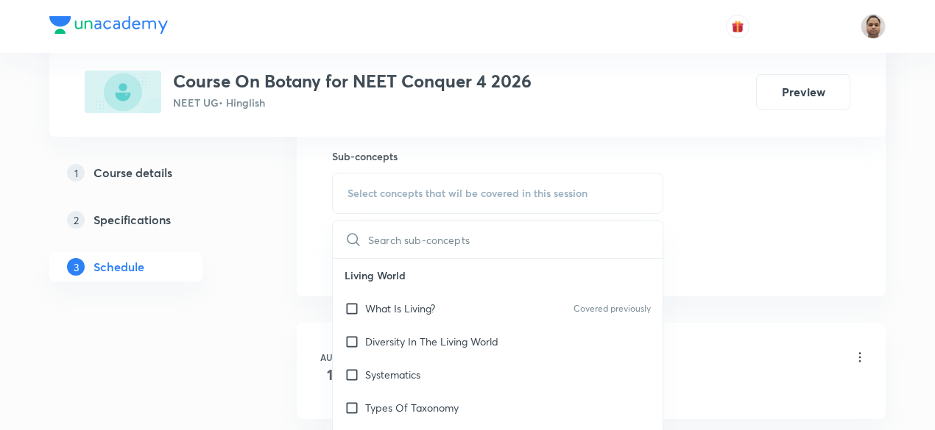
click at [360, 304] on input "checkbox" at bounding box center [354, 308] width 21 height 15
checkbox input "true"
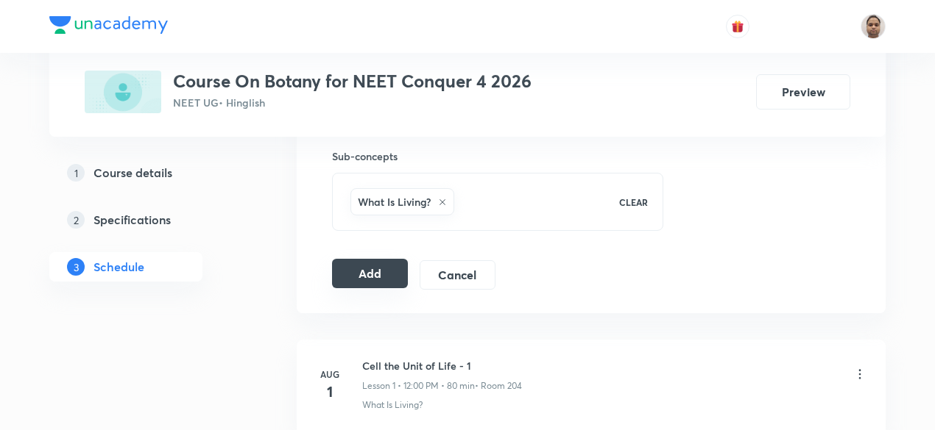
click at [353, 271] on button "Add" at bounding box center [370, 273] width 76 height 29
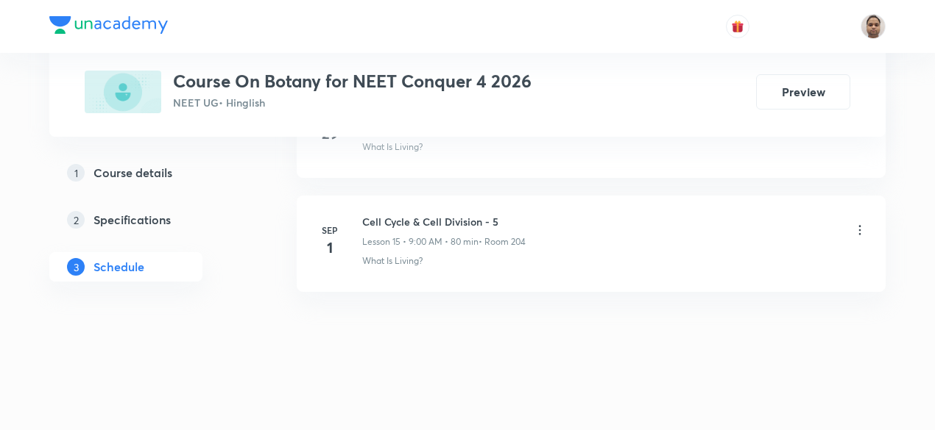
scroll to position [1776, 0]
